Goal: Transaction & Acquisition: Purchase product/service

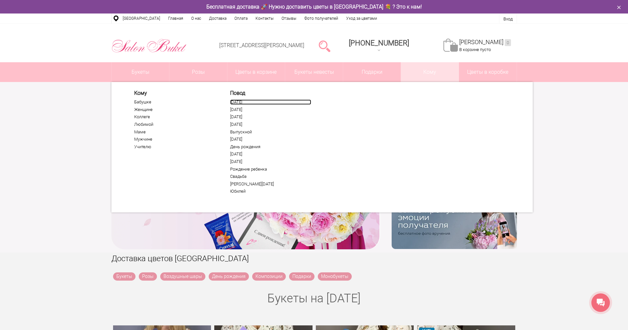
click at [243, 102] on link "[DATE]" at bounding box center [270, 102] width 81 height 5
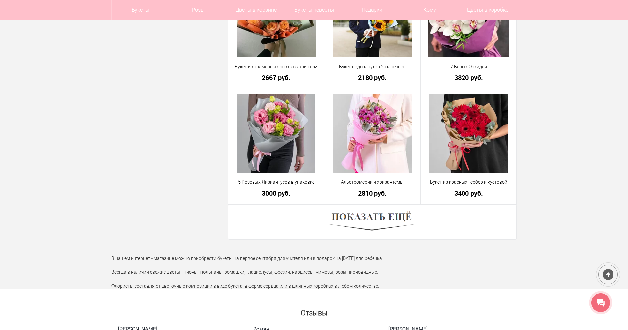
scroll to position [1879, 0]
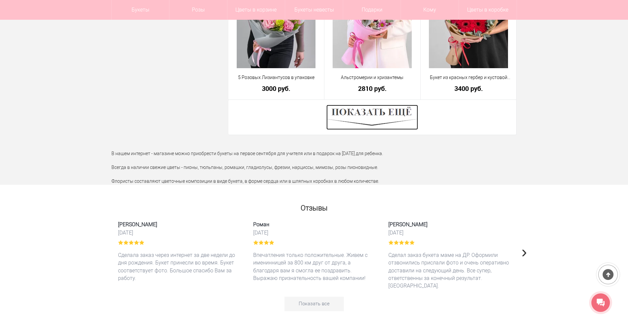
click at [369, 119] on img at bounding box center [372, 117] width 92 height 25
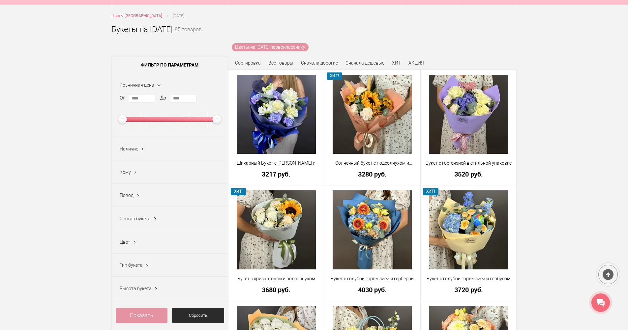
scroll to position [132, 0]
